Goal: Information Seeking & Learning: Learn about a topic

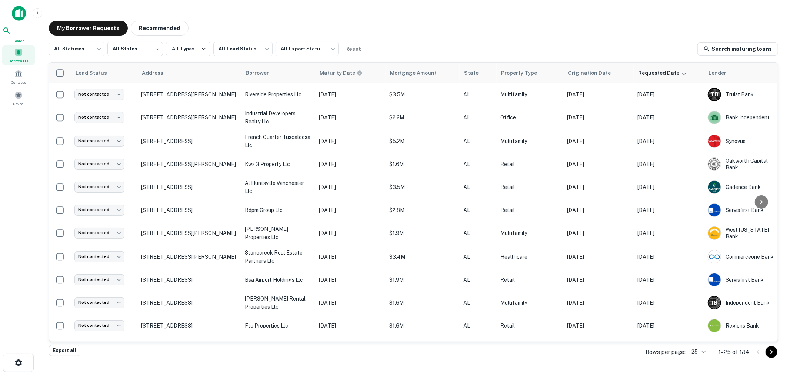
click at [11, 31] on icon at bounding box center [6, 30] width 9 height 9
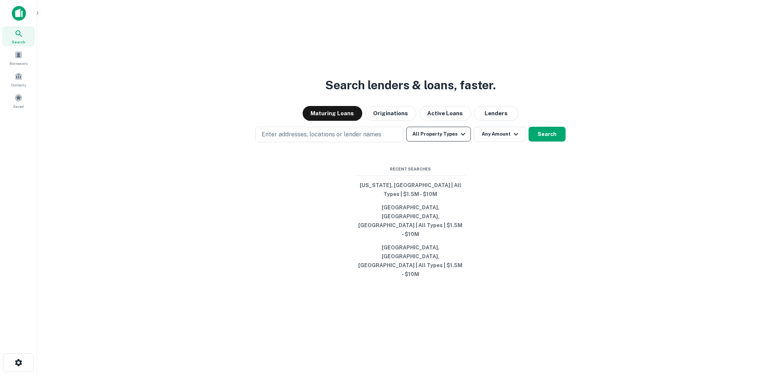
click at [425, 141] on button "All Property Types" at bounding box center [438, 134] width 64 height 15
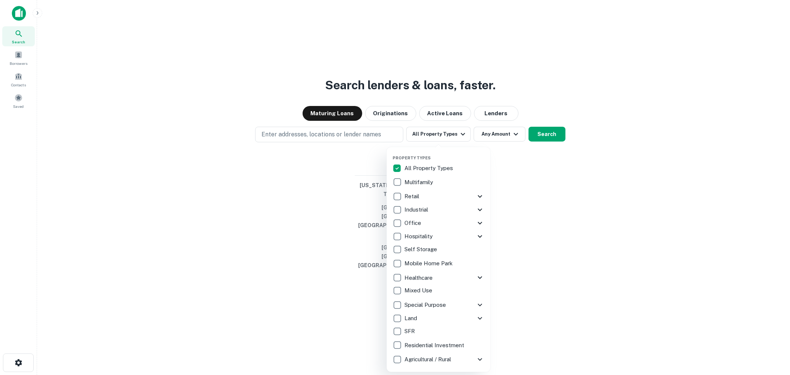
click at [480, 304] on icon at bounding box center [480, 304] width 9 height 9
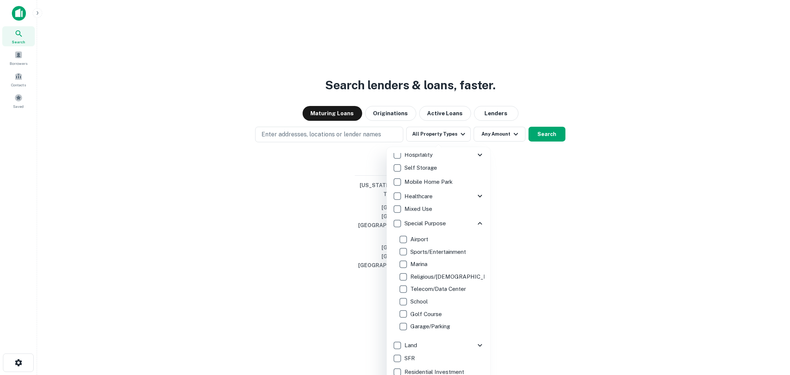
scroll to position [82, 0]
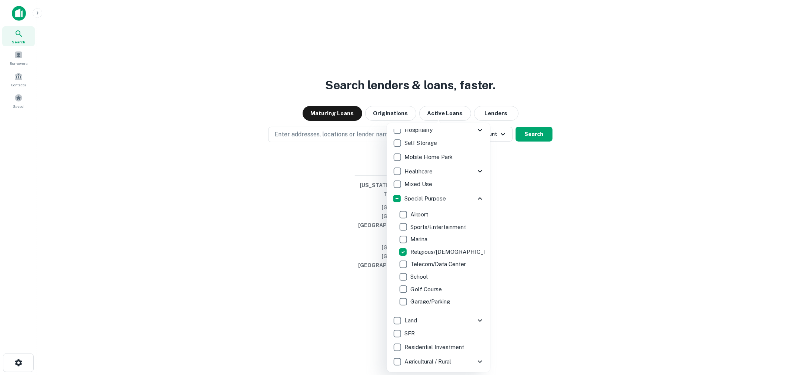
click at [539, 237] on div at bounding box center [395, 187] width 790 height 375
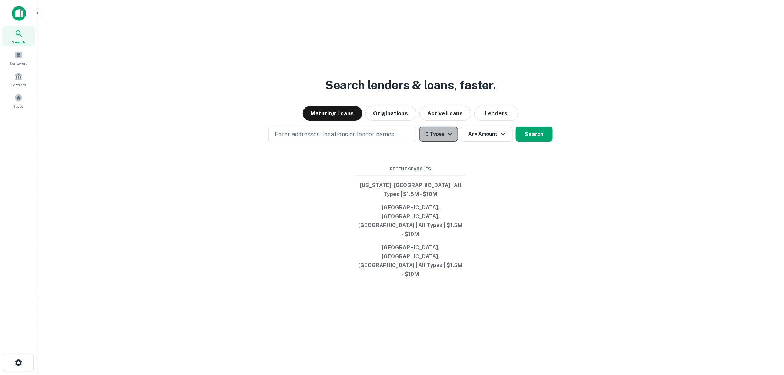
click at [443, 141] on button "0 Types" at bounding box center [438, 134] width 38 height 15
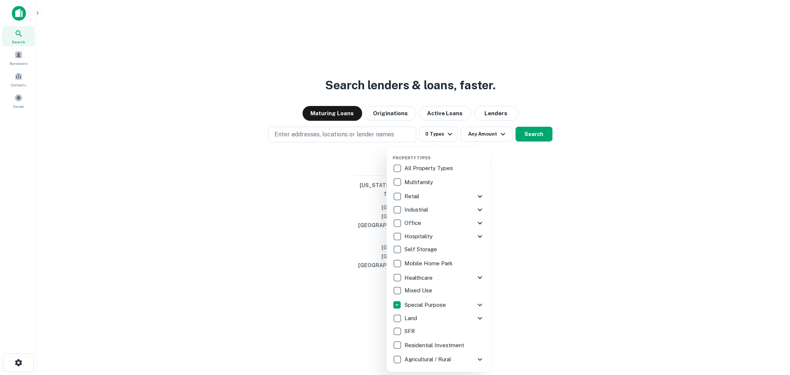
click at [478, 305] on icon at bounding box center [480, 304] width 9 height 9
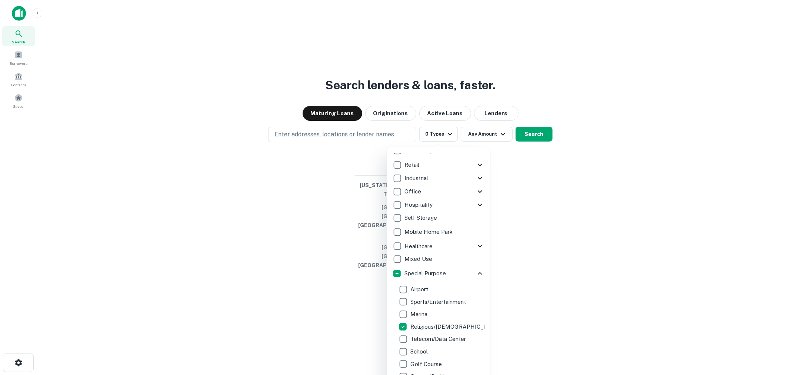
scroll to position [0, 0]
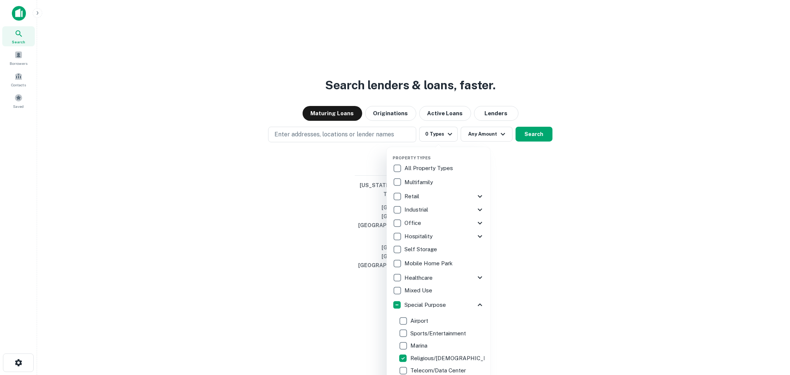
click at [367, 161] on div at bounding box center [395, 187] width 790 height 375
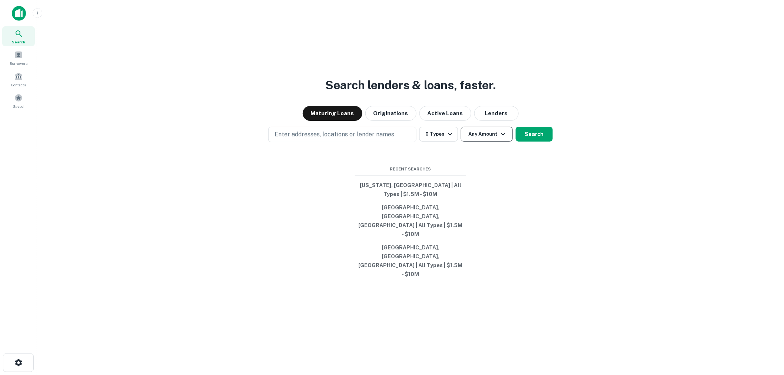
click at [479, 141] on button "Any Amount" at bounding box center [487, 134] width 52 height 15
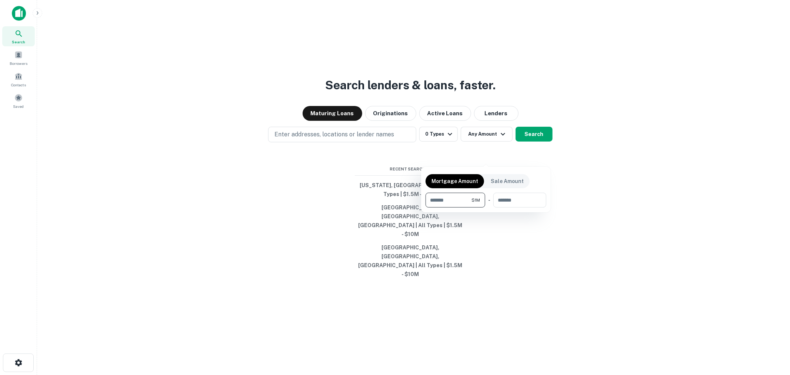
type input "*******"
type input "********"
click at [369, 179] on div at bounding box center [395, 187] width 790 height 375
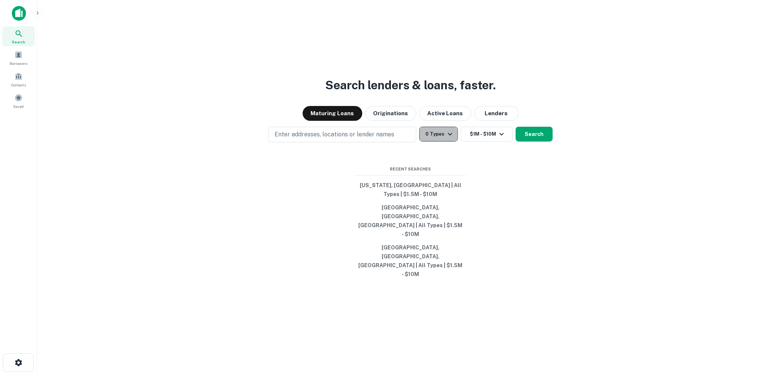
click at [441, 141] on button "0 Types" at bounding box center [438, 134] width 38 height 15
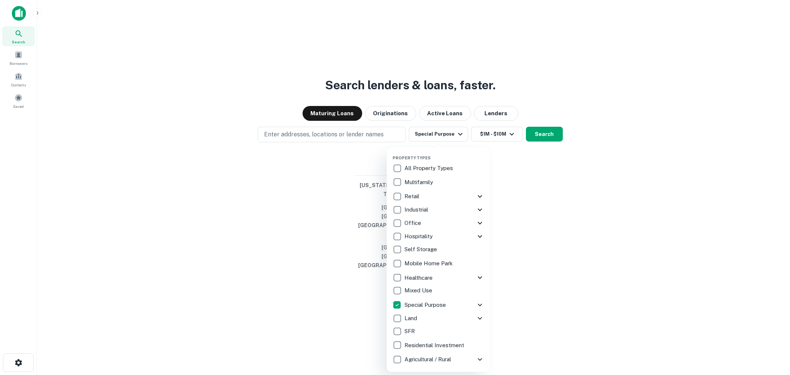
click at [479, 304] on icon at bounding box center [480, 304] width 9 height 9
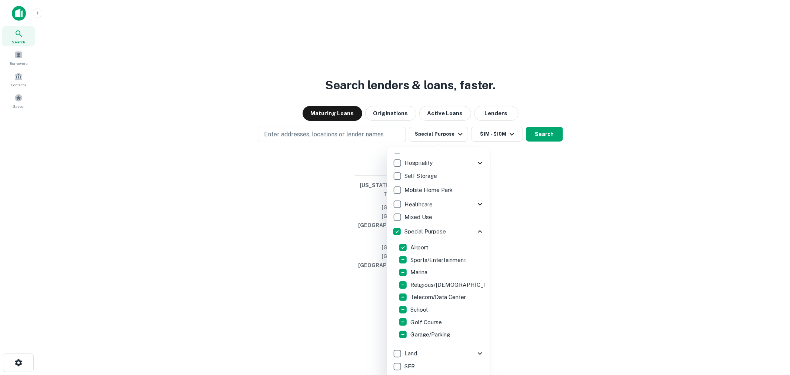
scroll to position [84, 0]
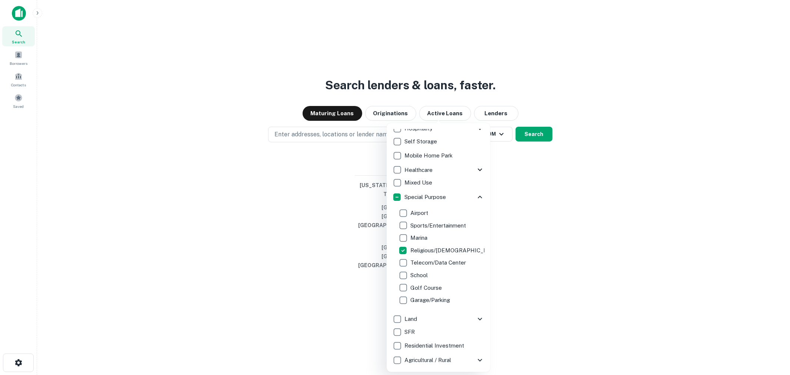
click at [534, 217] on div at bounding box center [395, 187] width 790 height 375
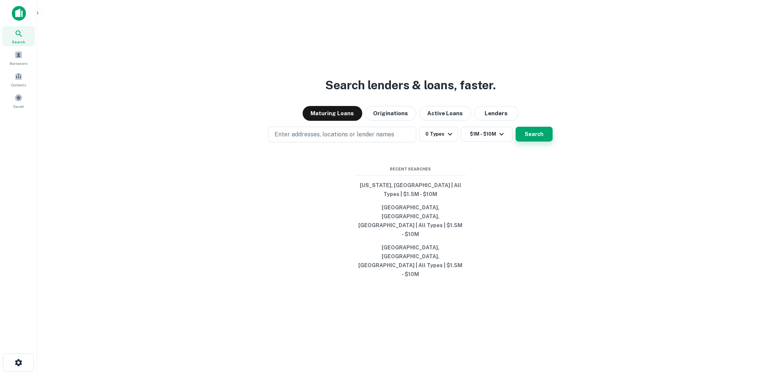
click at [534, 141] on button "Search" at bounding box center [534, 134] width 37 height 15
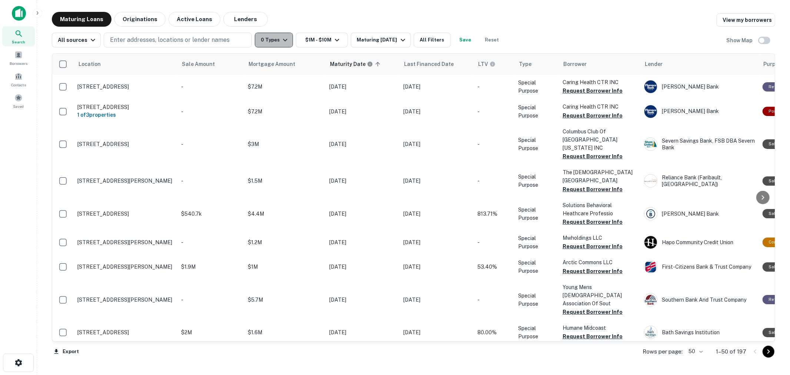
click at [270, 39] on button "0 Types" at bounding box center [274, 40] width 38 height 15
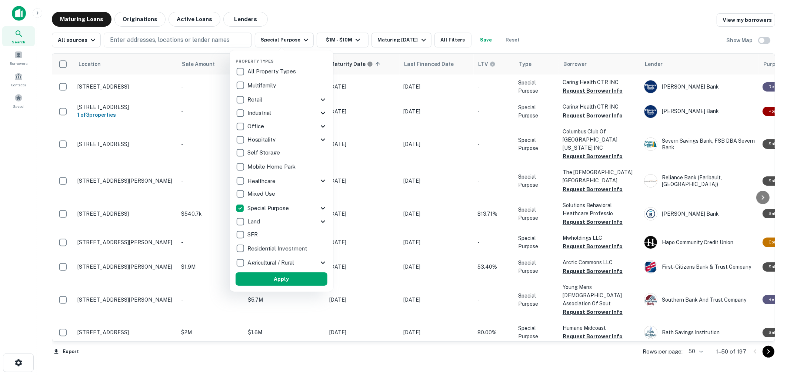
click at [321, 209] on icon at bounding box center [323, 208] width 9 height 9
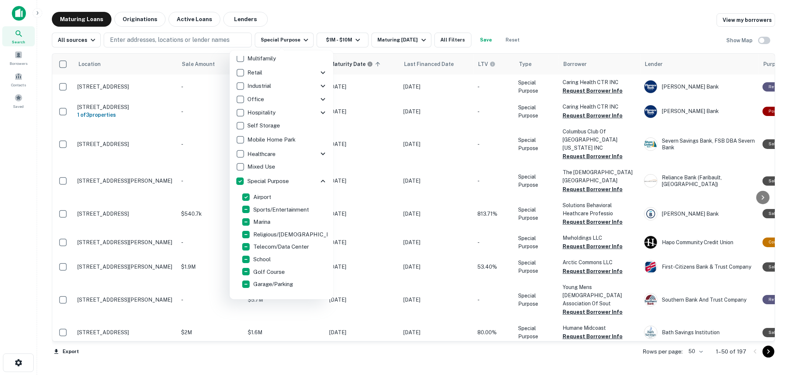
scroll to position [41, 0]
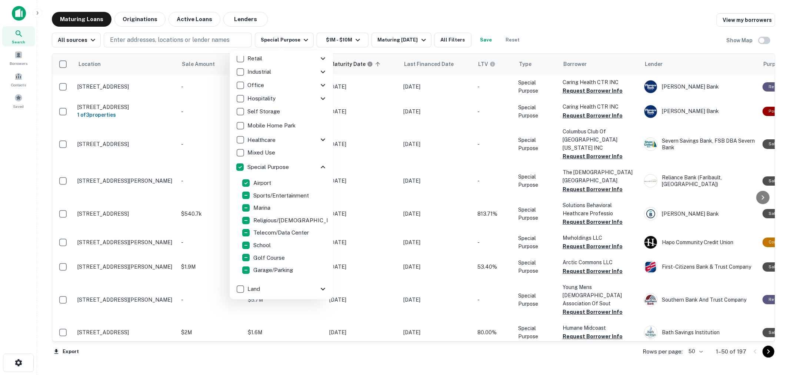
drag, startPoint x: 291, startPoint y: 20, endPoint x: 334, endPoint y: 14, distance: 43.8
click at [291, 20] on div at bounding box center [395, 187] width 790 height 375
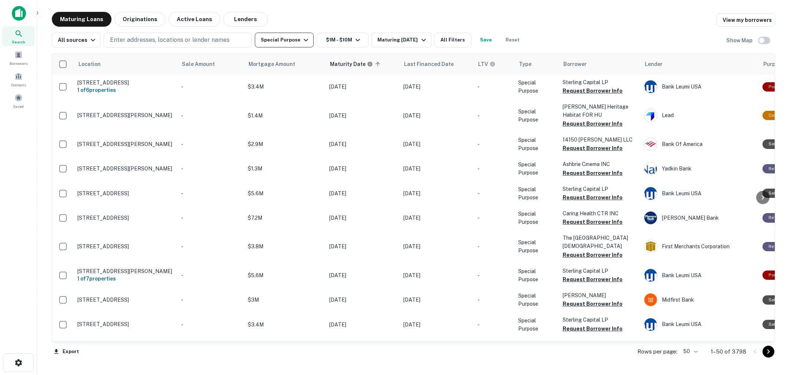
click at [296, 41] on button "Special Purpose" at bounding box center [284, 40] width 59 height 15
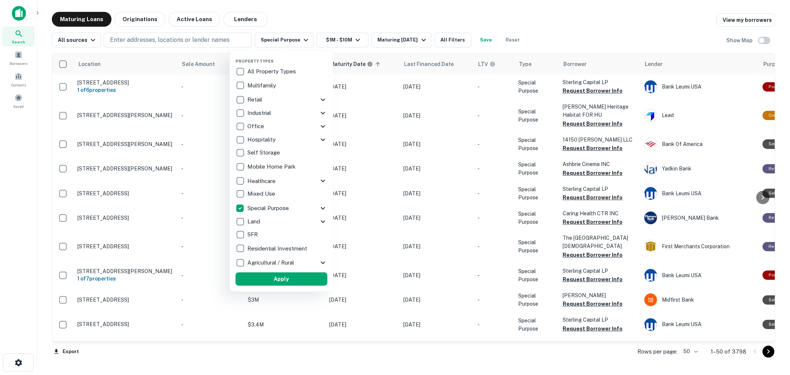
click at [320, 206] on icon at bounding box center [323, 208] width 9 height 9
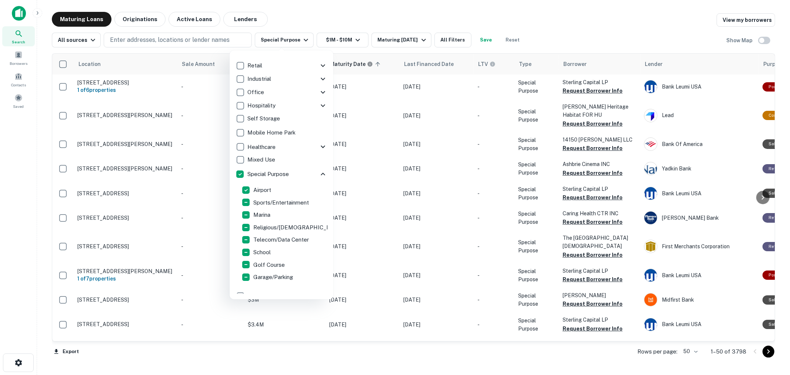
scroll to position [82, 0]
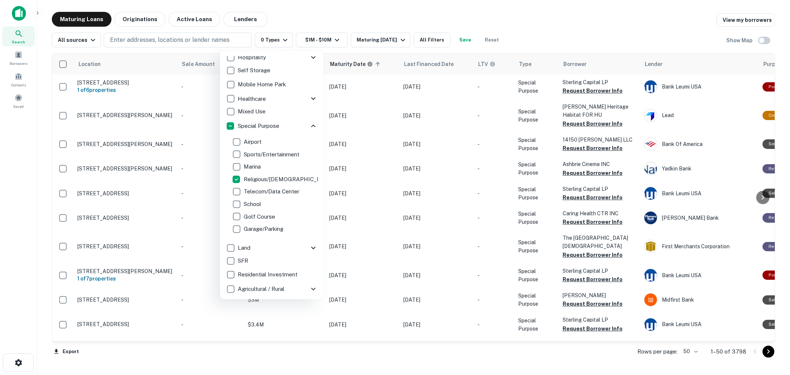
click at [309, 126] on icon at bounding box center [313, 125] width 9 height 9
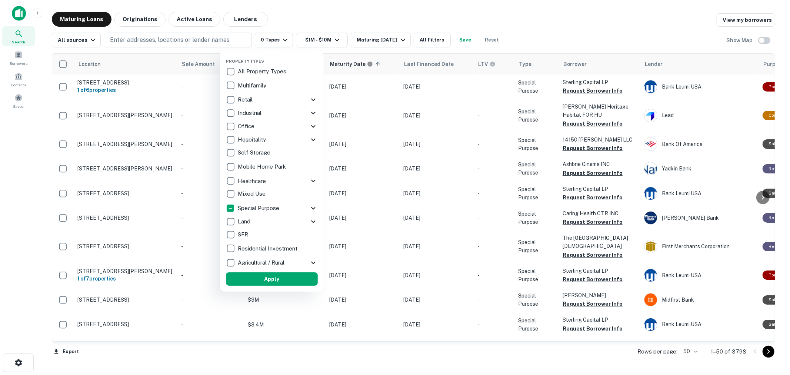
scroll to position [0, 0]
click at [251, 223] on p "Land" at bounding box center [245, 221] width 14 height 9
click at [250, 223] on div "Land" at bounding box center [264, 221] width 83 height 13
click at [254, 206] on p "Special Purpose" at bounding box center [259, 208] width 43 height 9
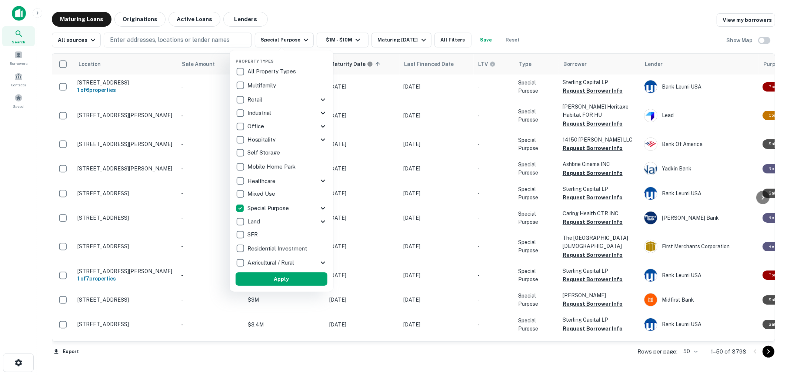
click at [322, 206] on icon at bounding box center [323, 208] width 9 height 9
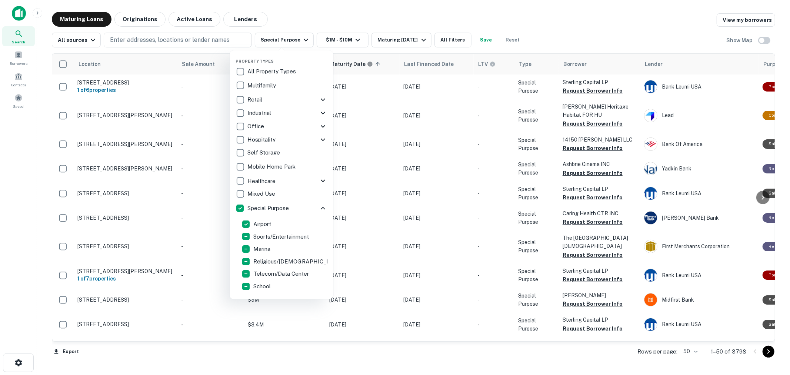
click at [264, 204] on p "Special Purpose" at bounding box center [268, 208] width 43 height 9
click at [267, 205] on p "Special Purpose" at bounding box center [271, 208] width 43 height 9
click at [321, 208] on icon at bounding box center [323, 208] width 4 height 3
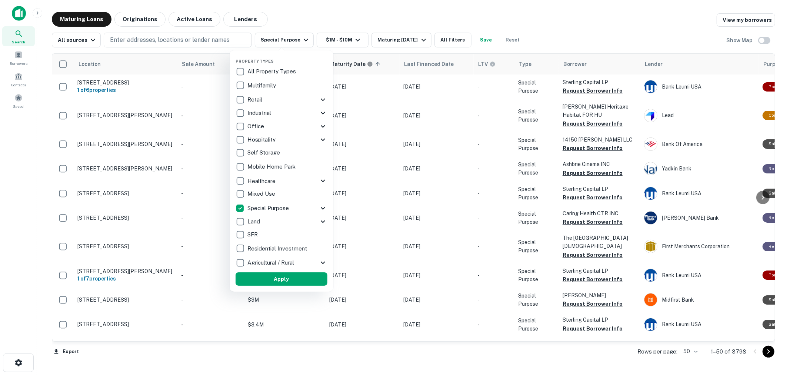
click at [321, 210] on icon at bounding box center [323, 208] width 9 height 9
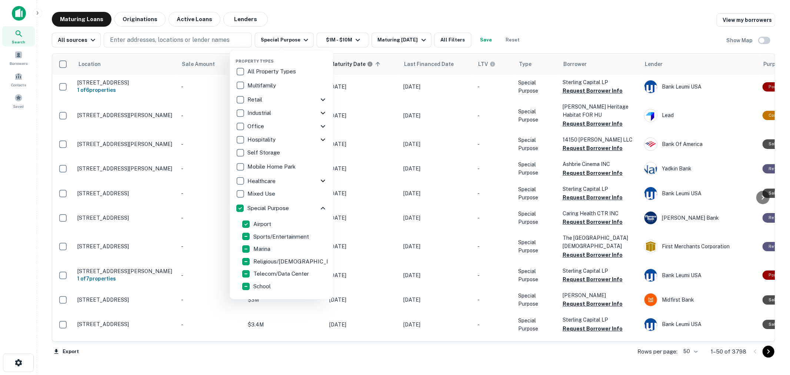
click at [259, 223] on p "Airport" at bounding box center [262, 224] width 19 height 9
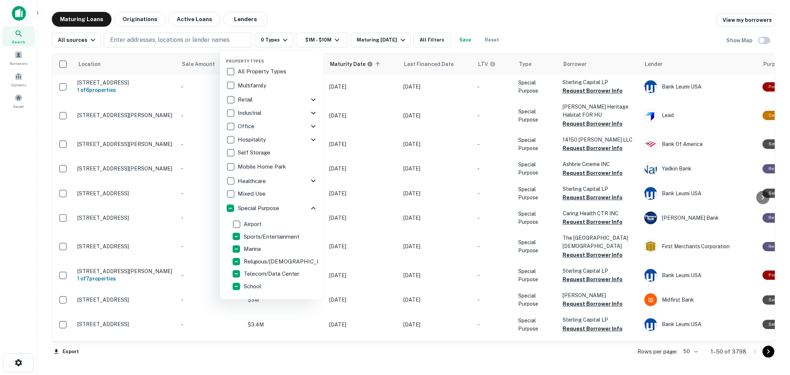
click at [259, 223] on p "Airport" at bounding box center [253, 224] width 19 height 9
click at [260, 232] on p "Sports/Entertainment" at bounding box center [272, 236] width 57 height 9
click at [257, 236] on p "Sports/Entertainment" at bounding box center [272, 236] width 57 height 9
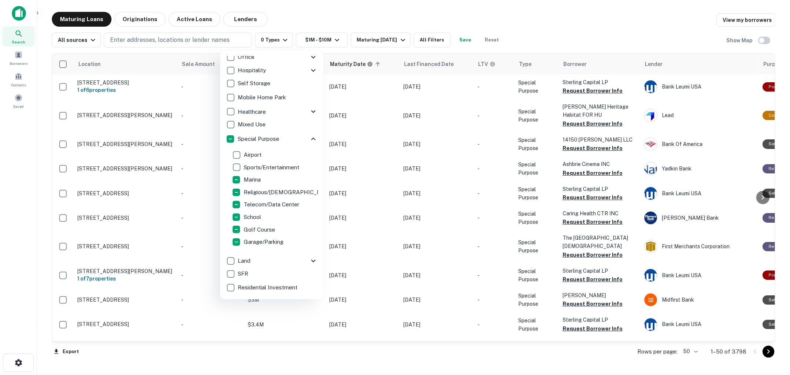
scroll to position [82, 0]
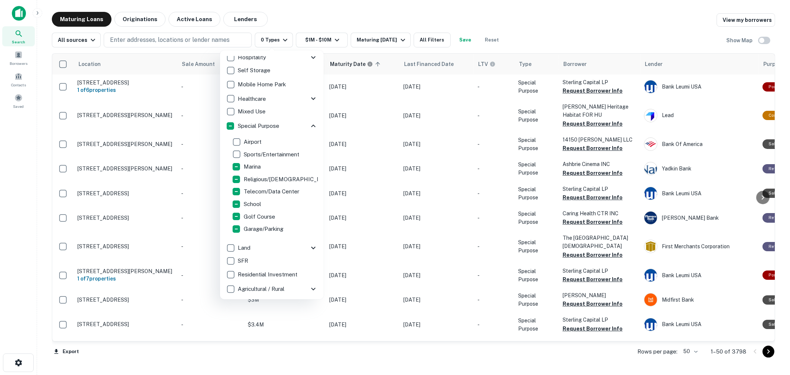
click at [257, 227] on p "Garage/Parking" at bounding box center [264, 228] width 41 height 9
click at [256, 215] on p "Golf Course" at bounding box center [260, 216] width 33 height 9
click at [254, 204] on p "School" at bounding box center [253, 204] width 19 height 9
click at [254, 225] on p "Garage/Parking" at bounding box center [264, 228] width 41 height 9
drag, startPoint x: 254, startPoint y: 213, endPoint x: 253, endPoint y: 205, distance: 8.2
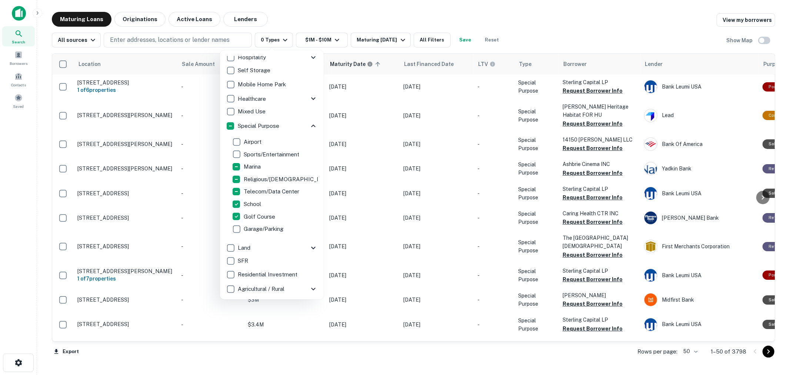
click at [254, 212] on p "Golf Course" at bounding box center [260, 216] width 33 height 9
click at [253, 201] on p "School" at bounding box center [253, 204] width 19 height 9
click at [253, 188] on p "Telecom/Data Center" at bounding box center [272, 191] width 57 height 9
click at [252, 177] on p "Religious/[DEMOGRAPHIC_DATA]" at bounding box center [289, 179] width 91 height 9
click at [251, 166] on p "Marina" at bounding box center [253, 166] width 19 height 9
